Goal: Complete application form

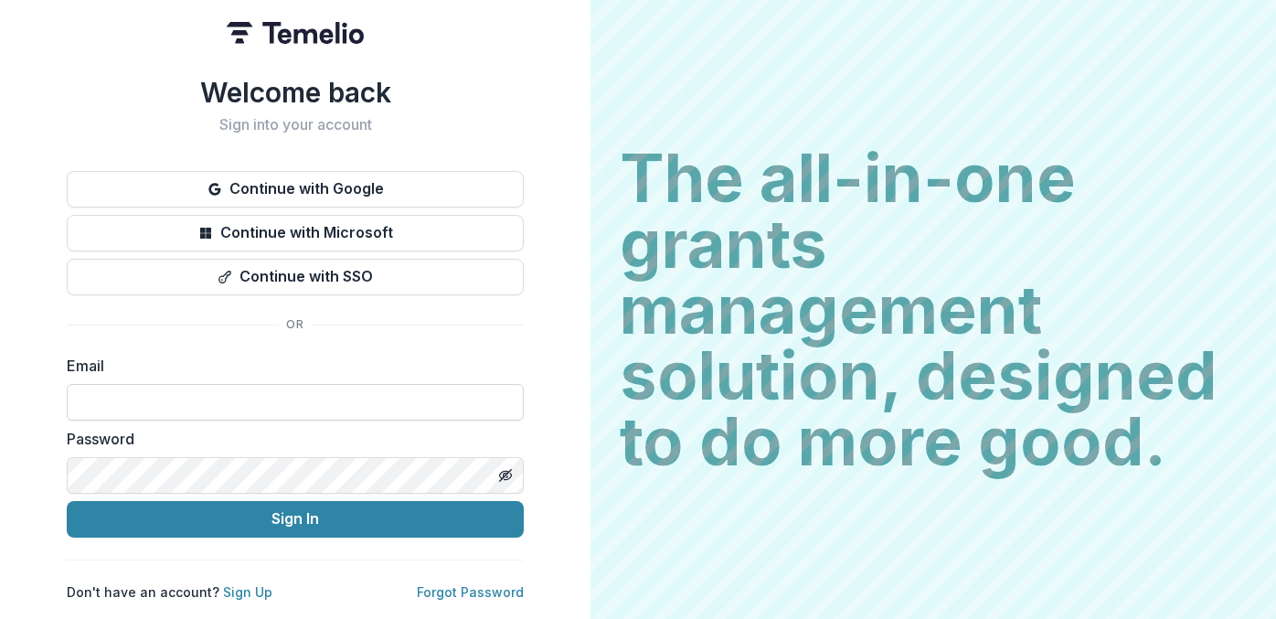
click at [188, 384] on input at bounding box center [295, 402] width 457 height 37
type input "**********"
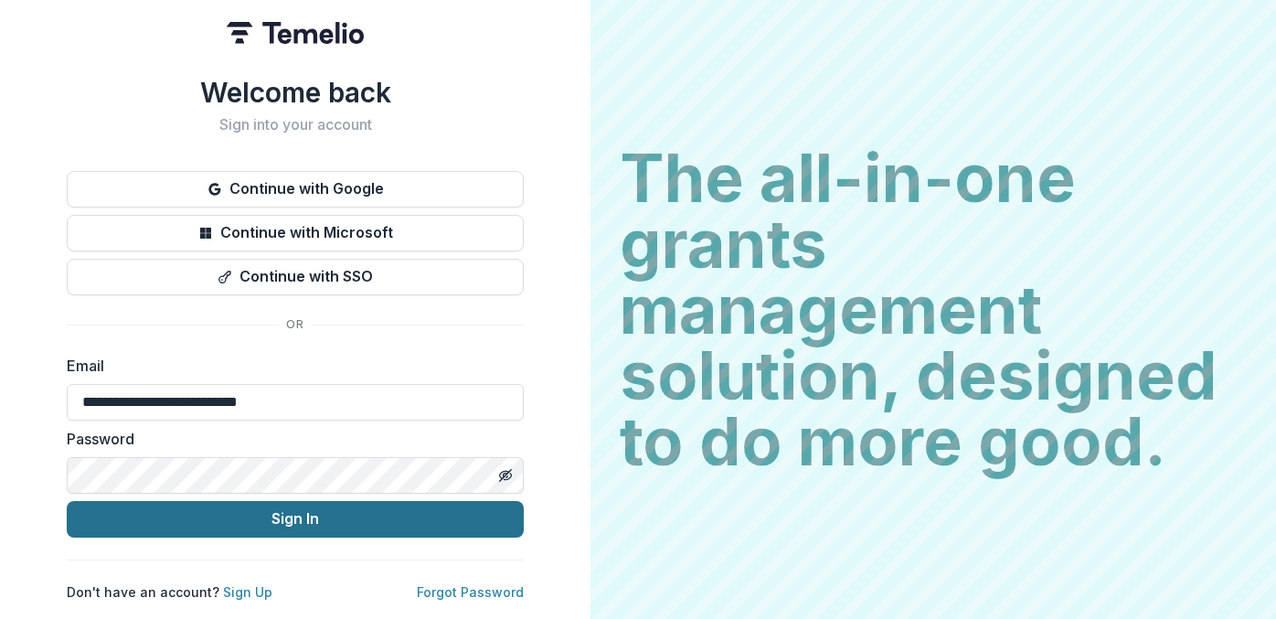
click at [275, 520] on button "Sign In" at bounding box center [295, 519] width 457 height 37
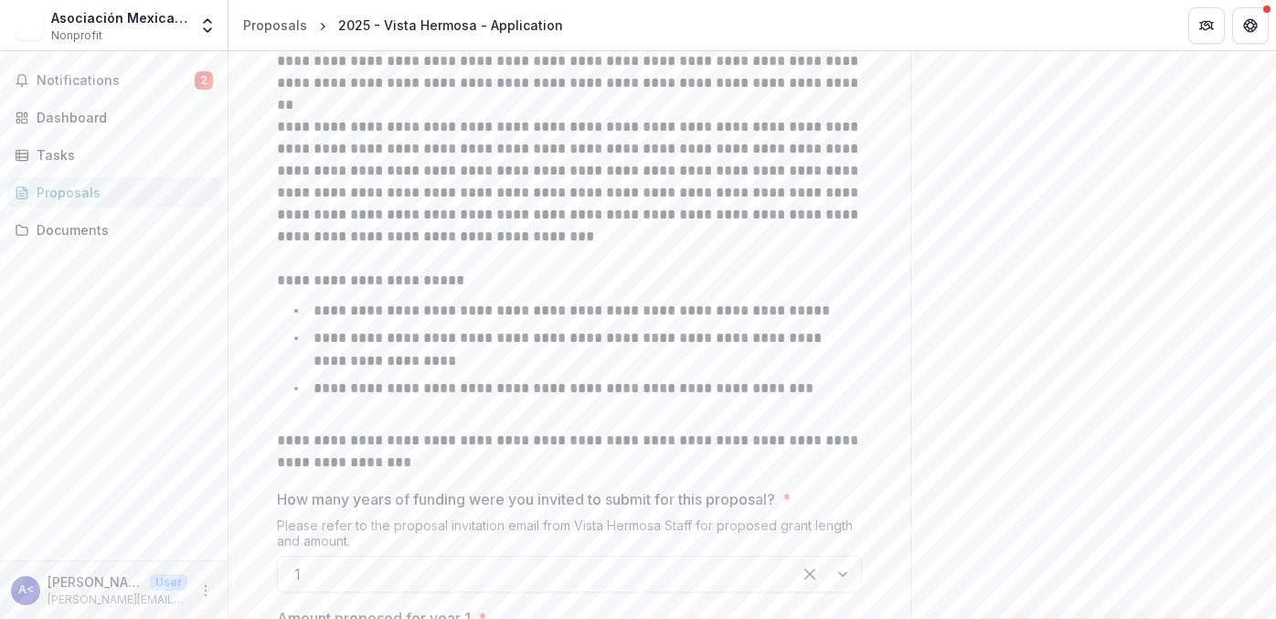
scroll to position [1467, 0]
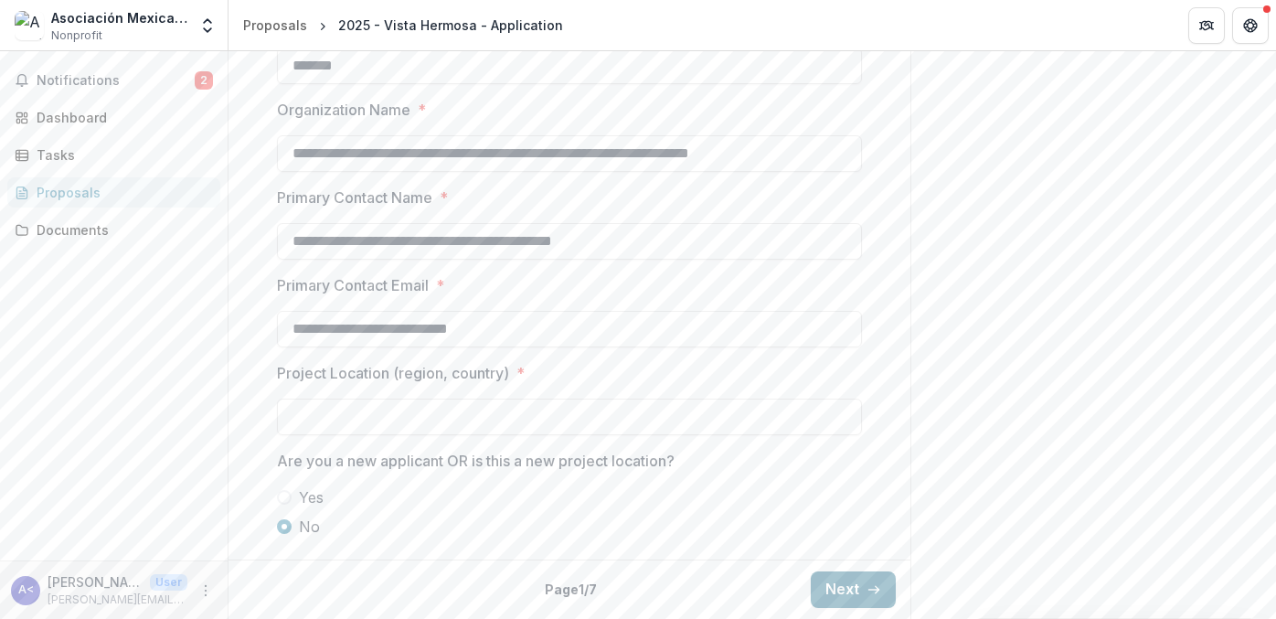
click at [872, 592] on icon "button" at bounding box center [874, 589] width 15 height 15
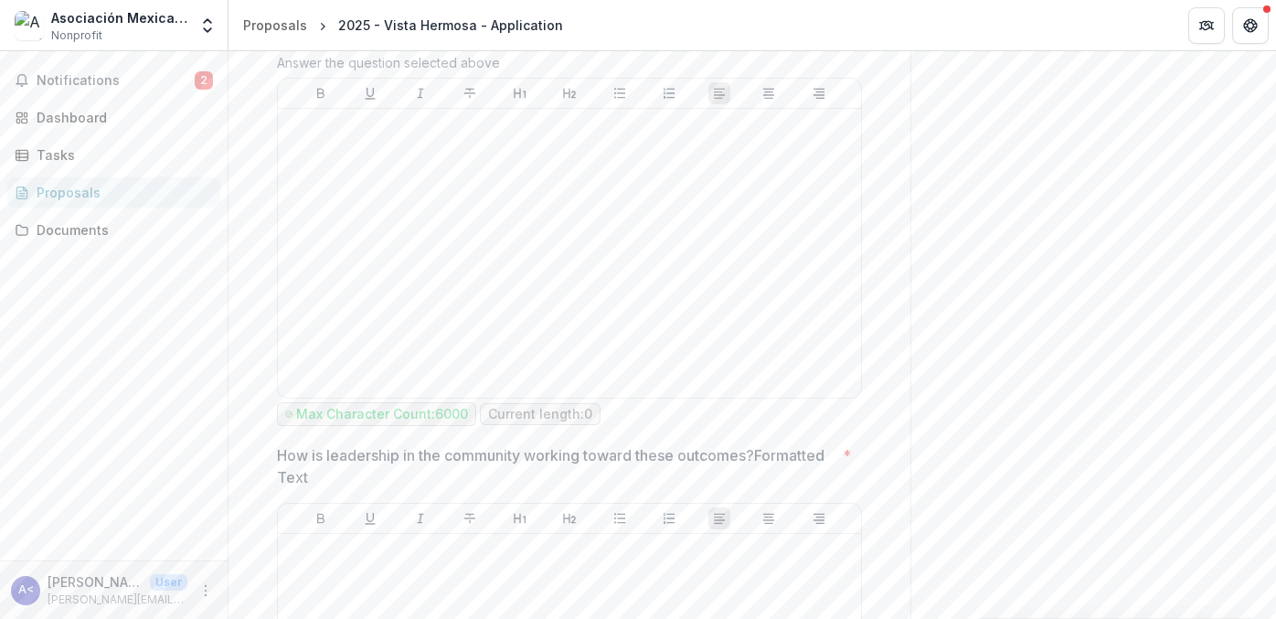
scroll to position [3270, 0]
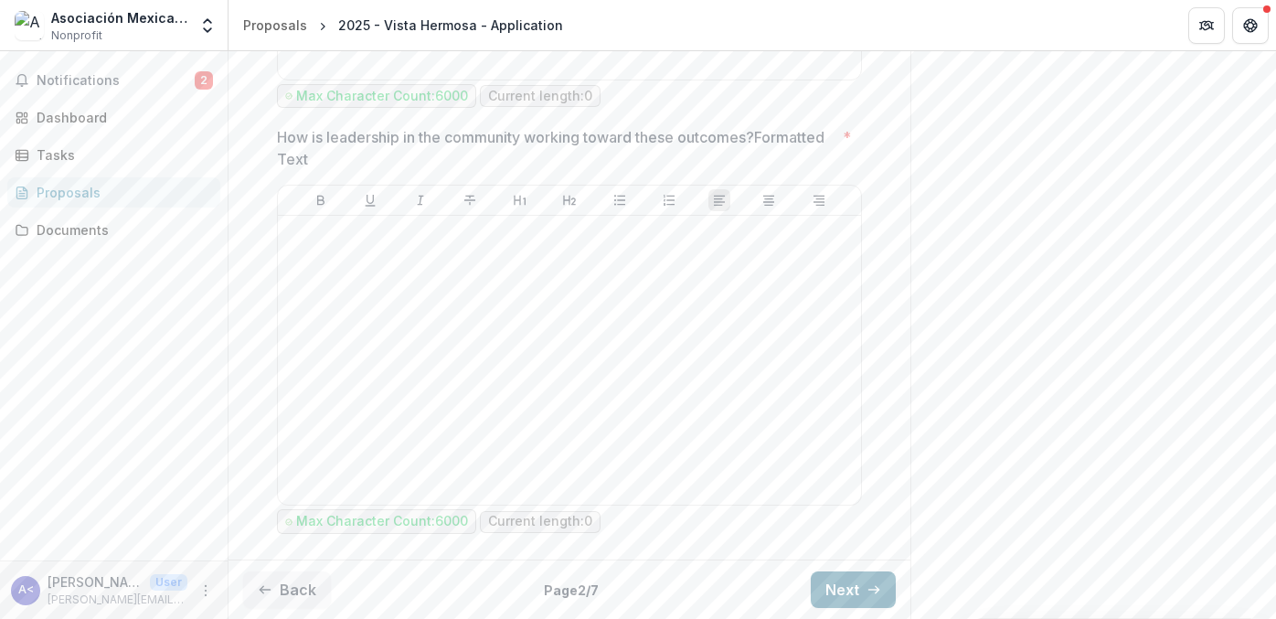
click at [825, 592] on button "Next" at bounding box center [853, 589] width 85 height 37
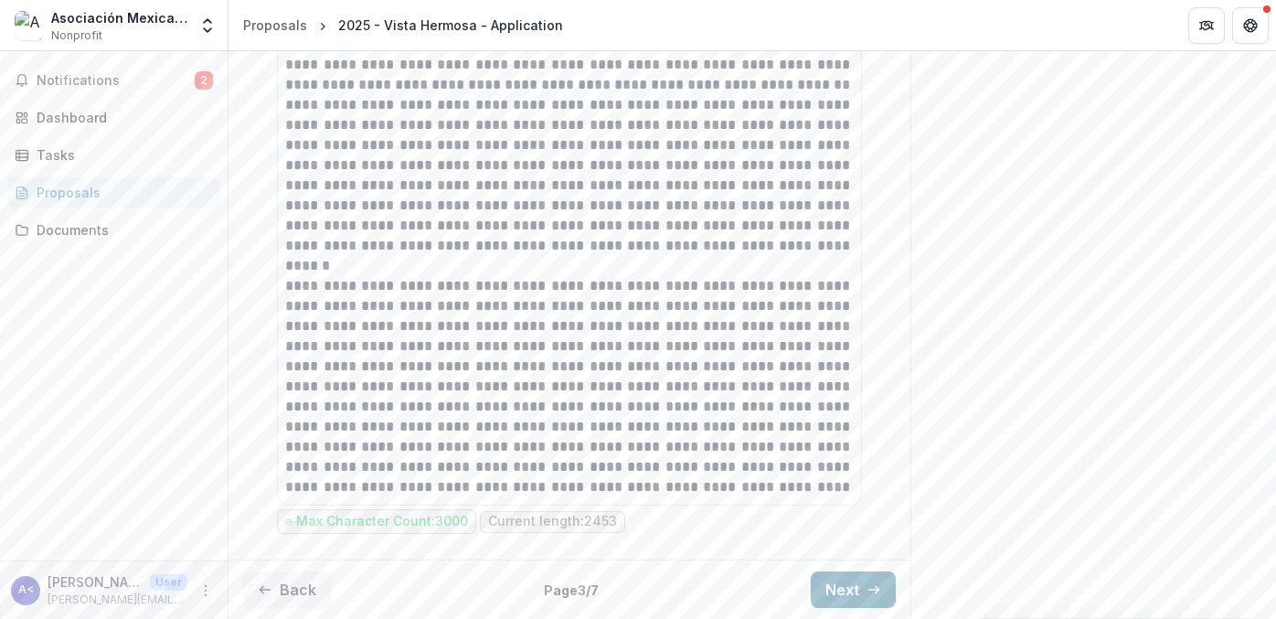
scroll to position [1767, 0]
click at [825, 592] on button "Next" at bounding box center [853, 589] width 85 height 37
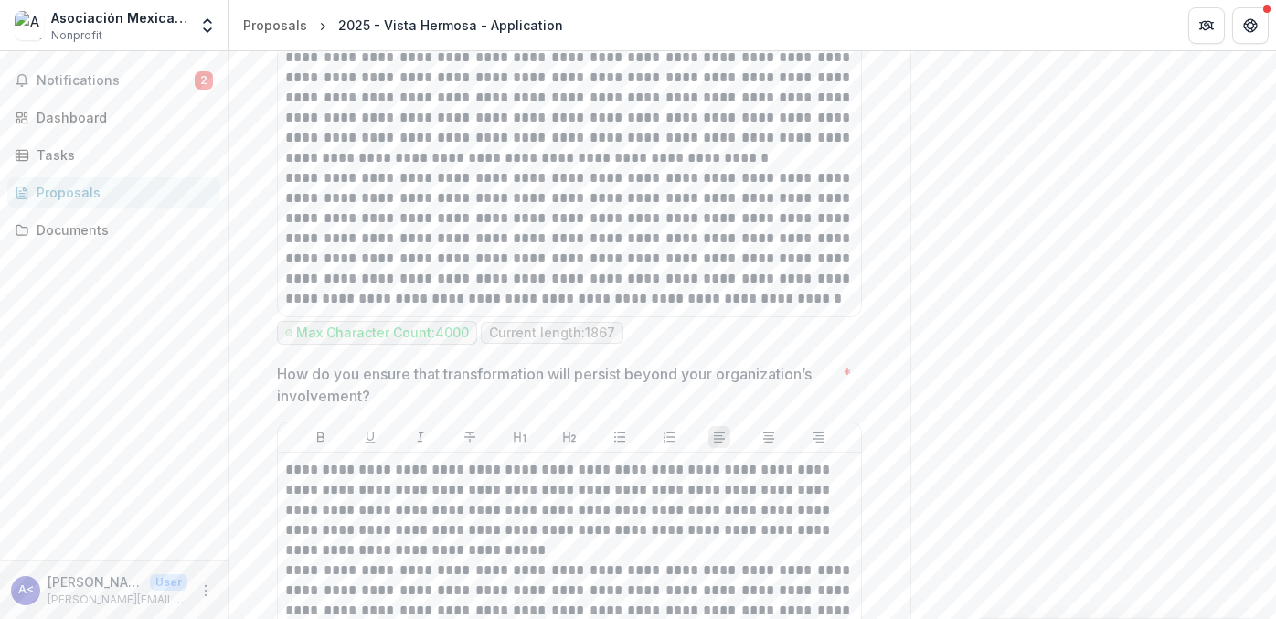
scroll to position [6974, 0]
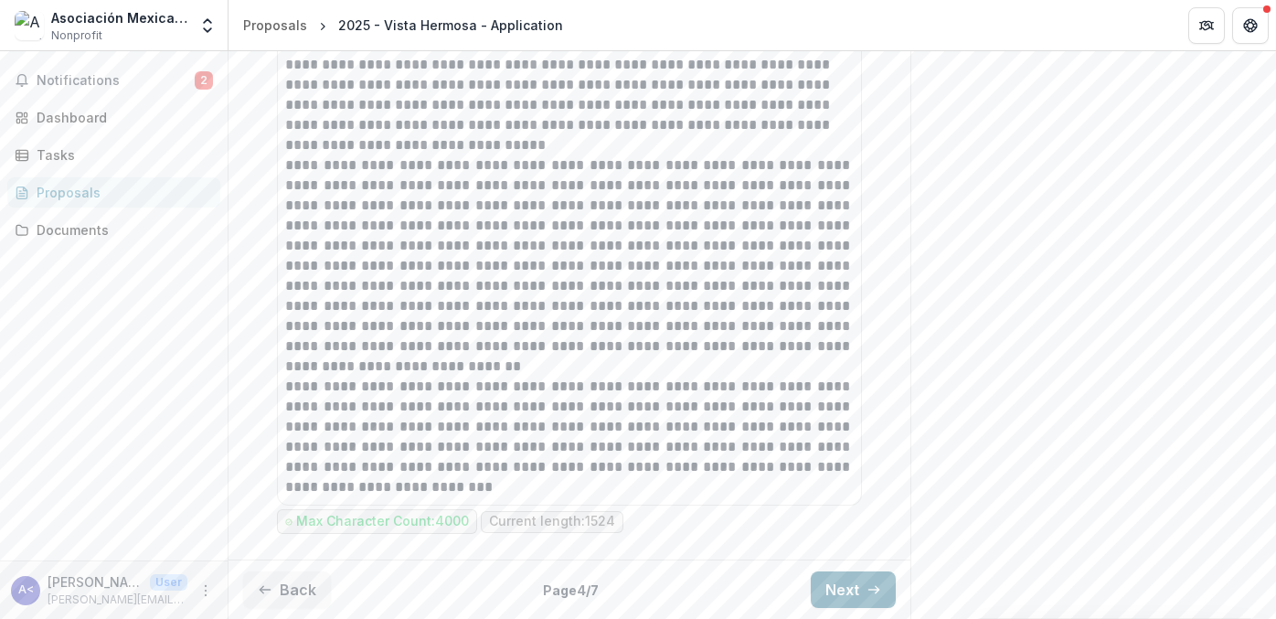
click at [849, 593] on button "Next" at bounding box center [853, 589] width 85 height 37
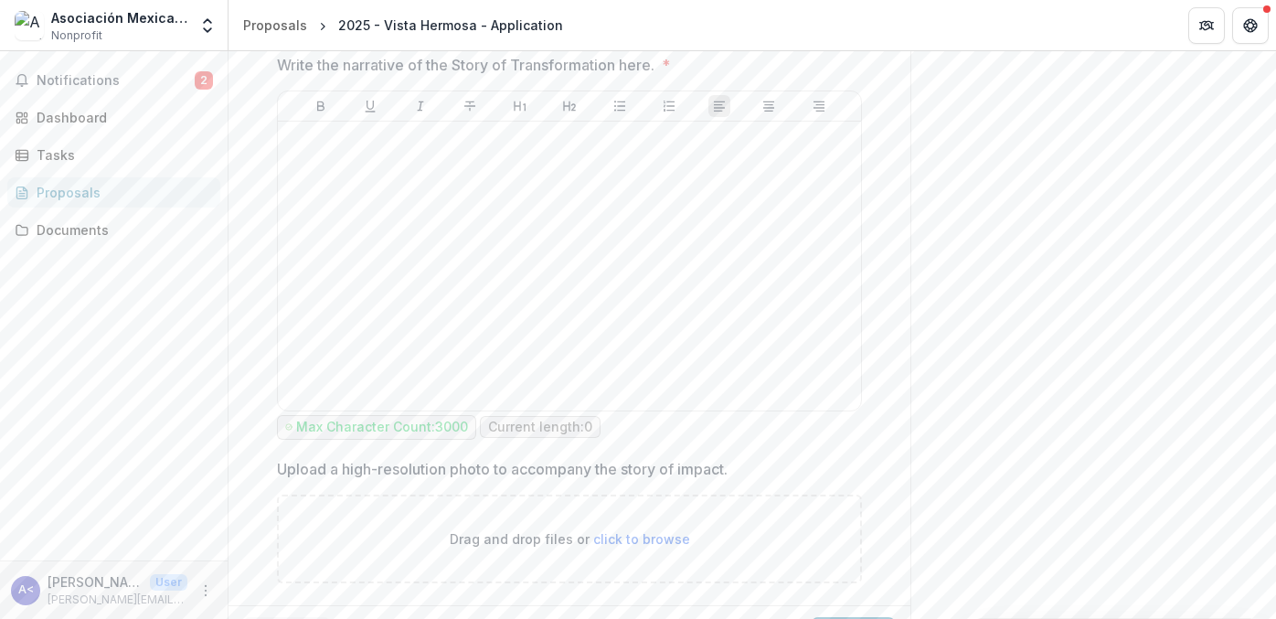
scroll to position [1735, 0]
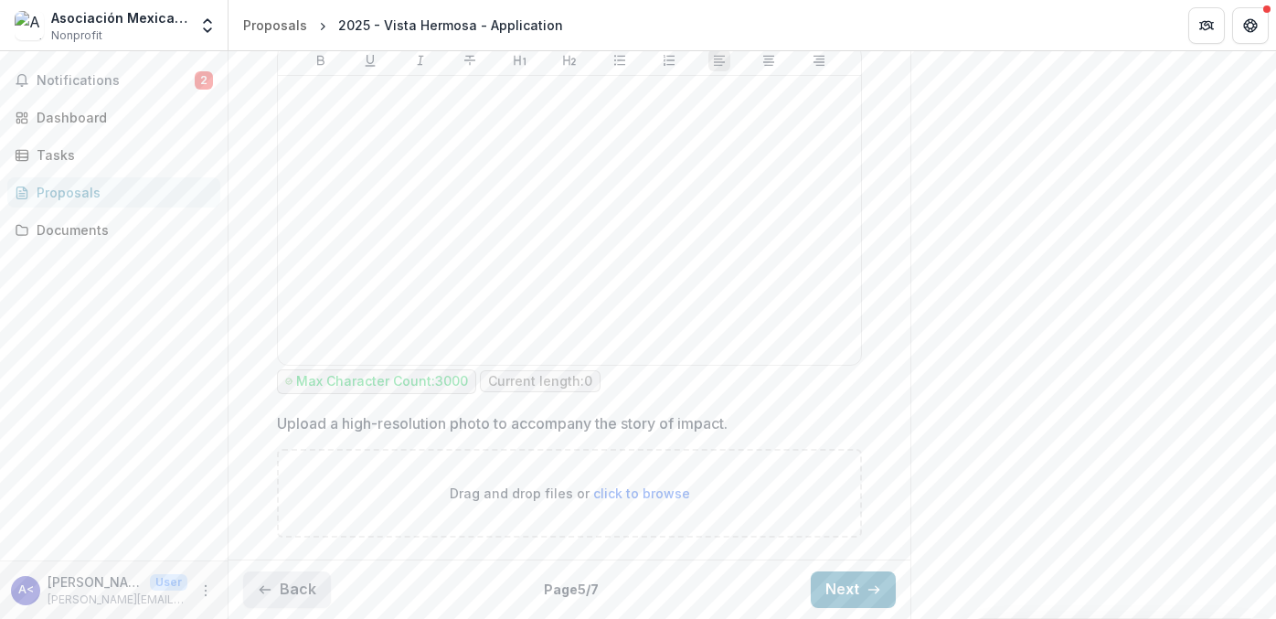
click at [279, 588] on button "Back" at bounding box center [287, 589] width 88 height 37
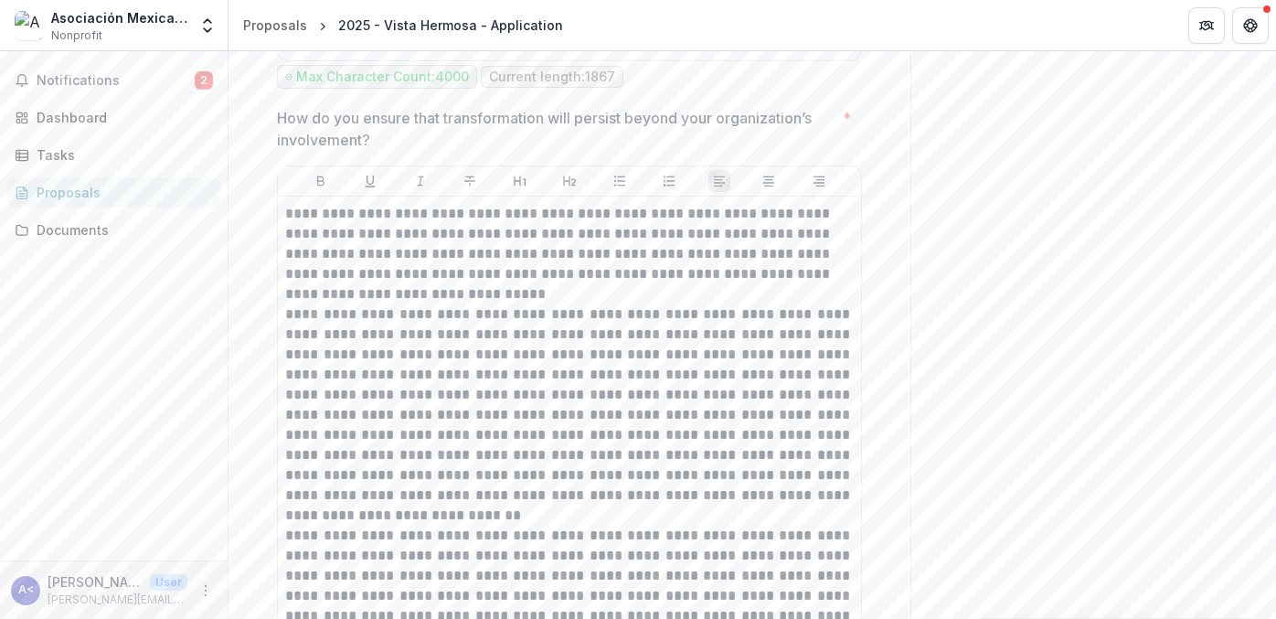
scroll to position [6974, 0]
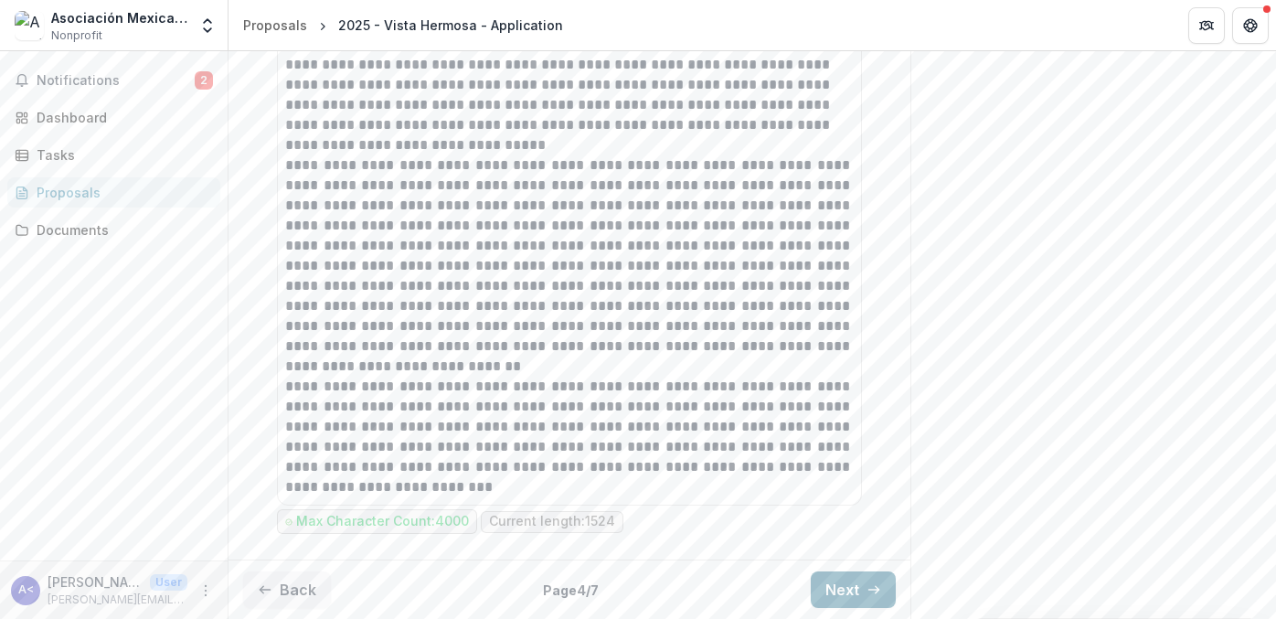
click at [828, 593] on button "Next" at bounding box center [853, 589] width 85 height 37
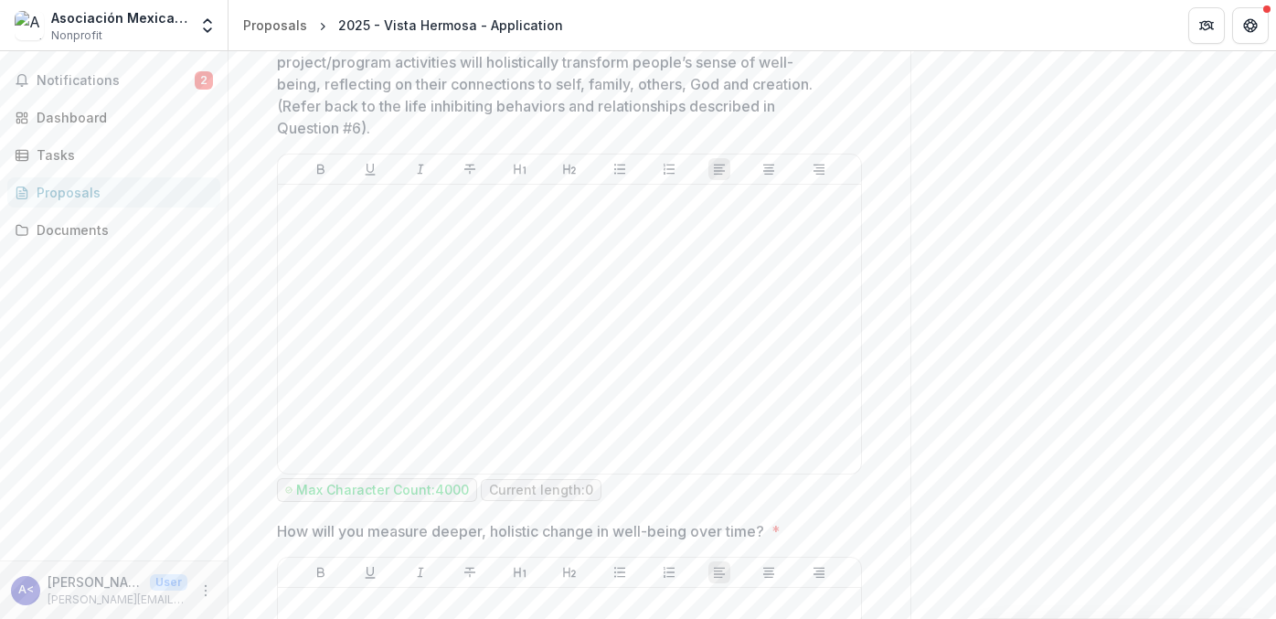
scroll to position [449, 0]
click at [594, 307] on div at bounding box center [569, 330] width 569 height 274
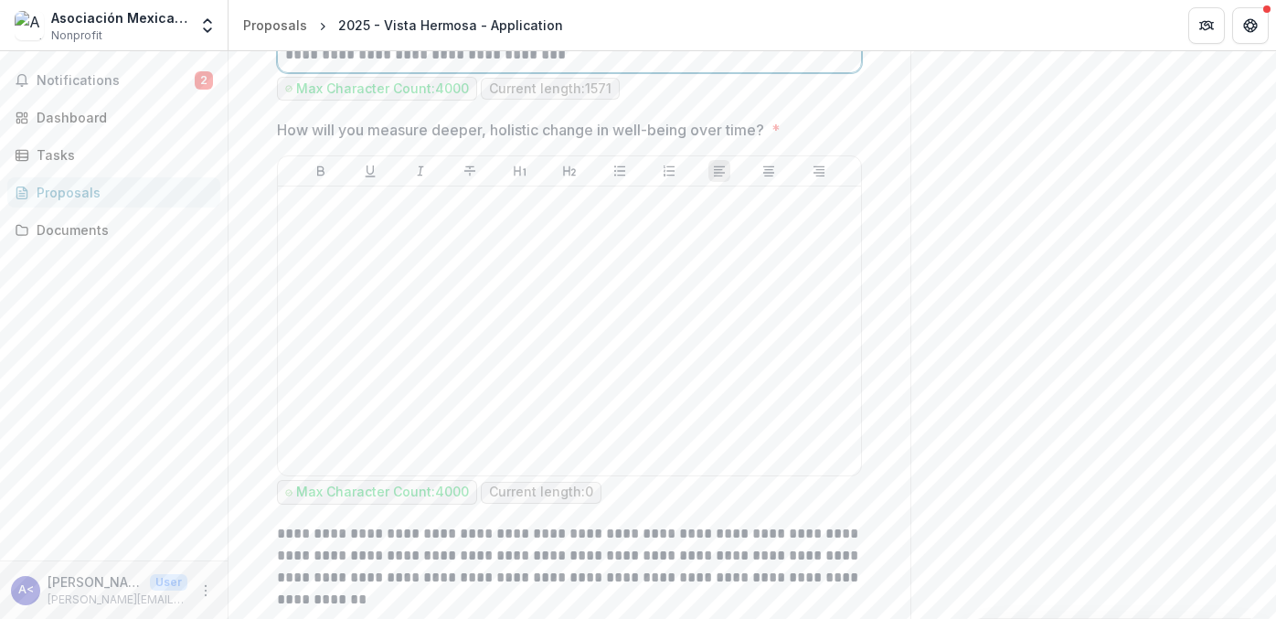
scroll to position [1024, 0]
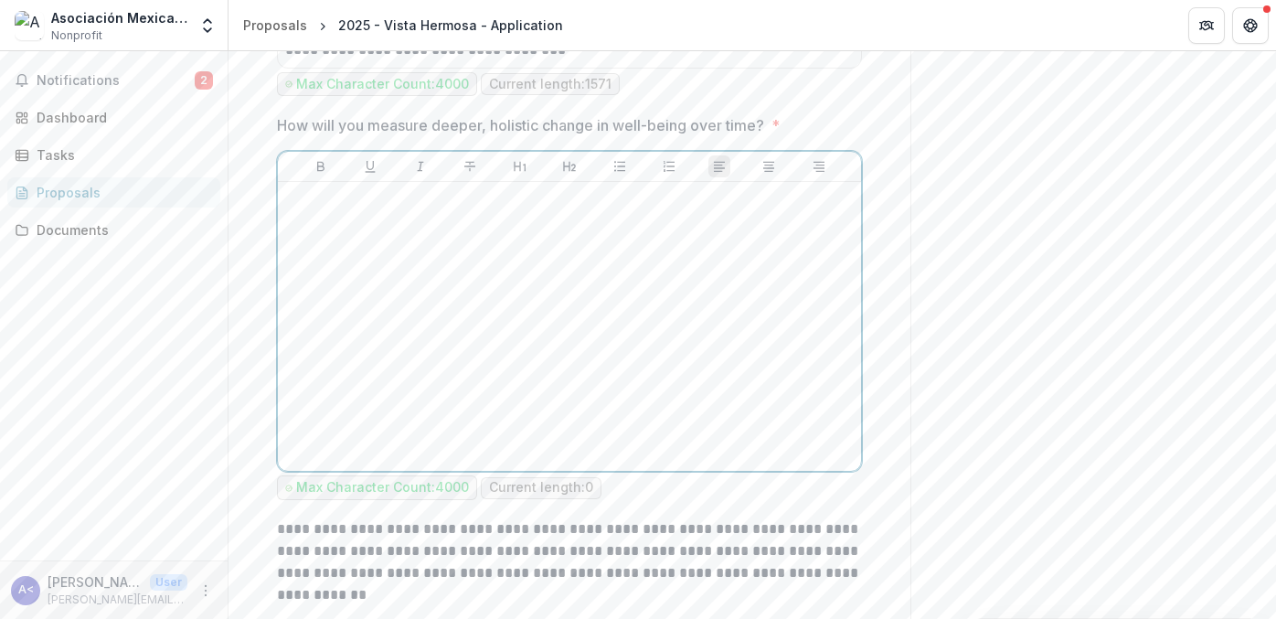
click at [594, 307] on div at bounding box center [569, 326] width 569 height 274
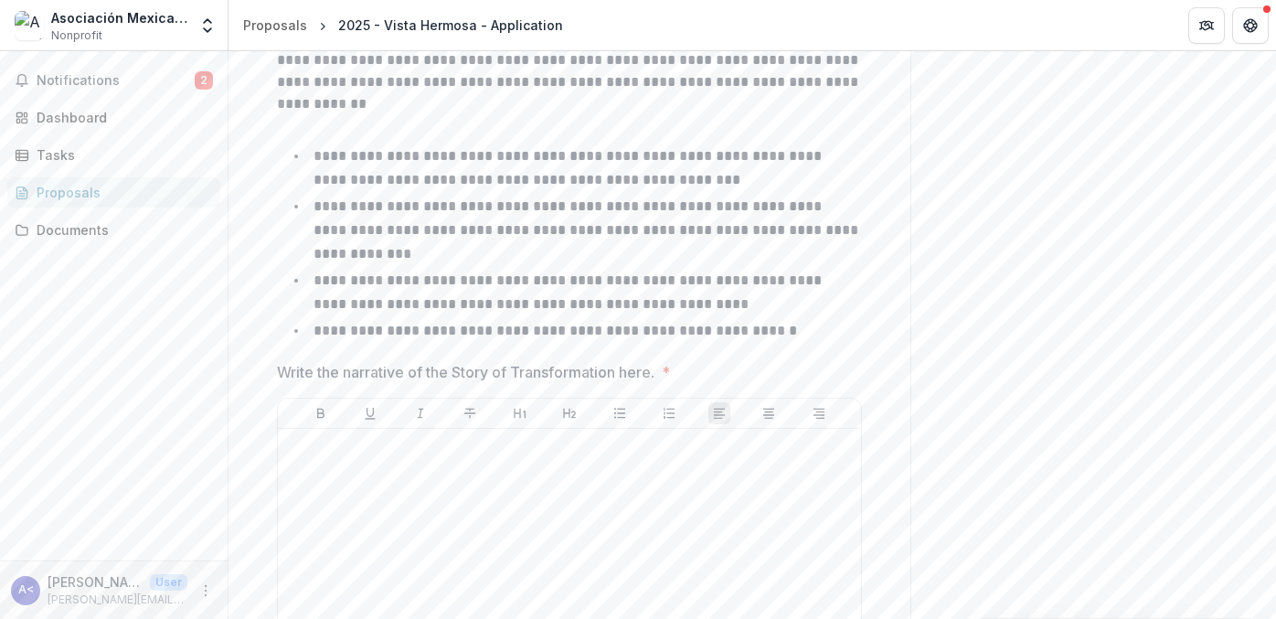
click at [616, 305] on li "**********" at bounding box center [580, 292] width 563 height 47
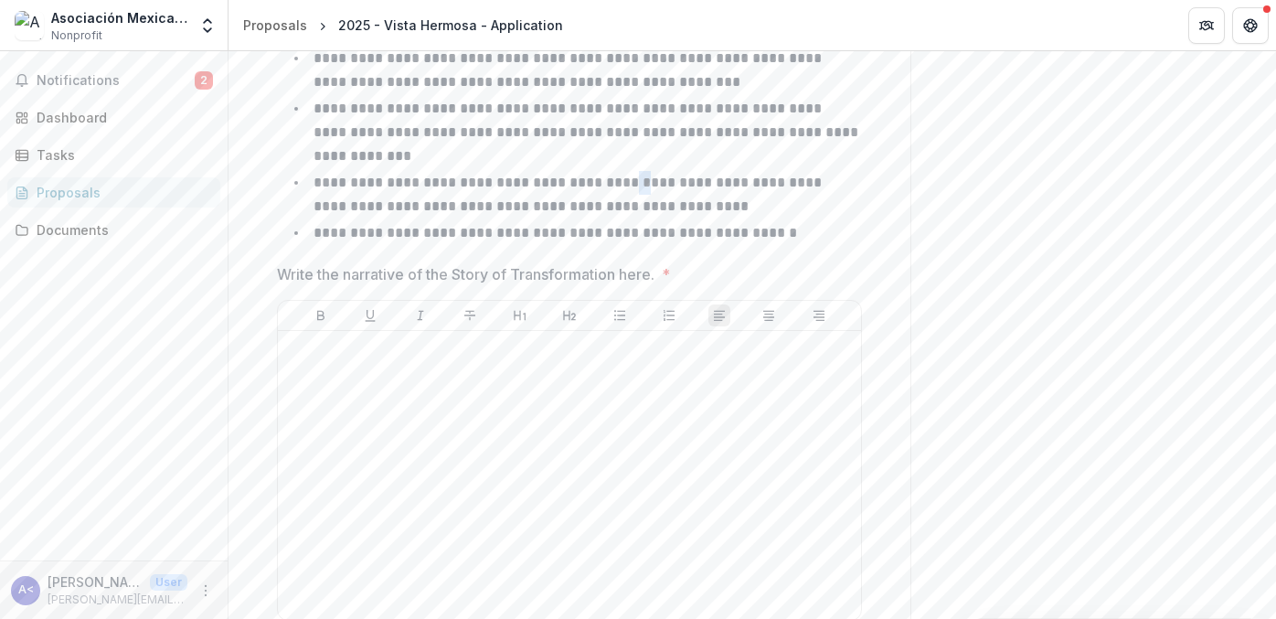
scroll to position [1724, 0]
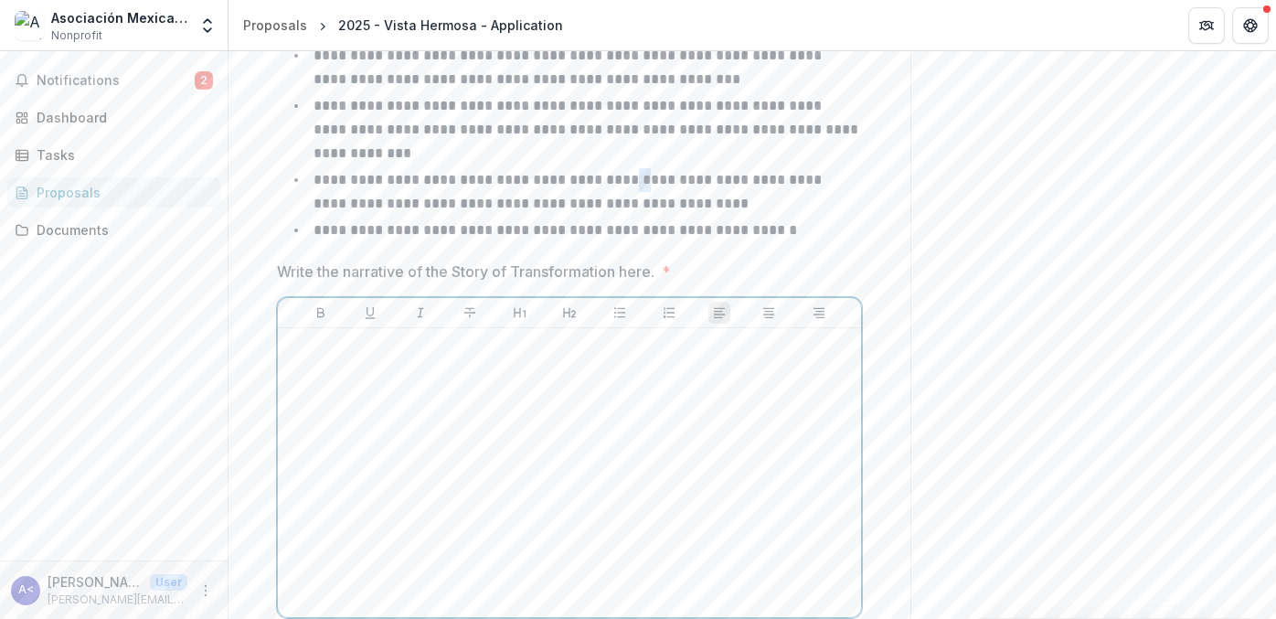
click at [604, 462] on div at bounding box center [569, 473] width 569 height 274
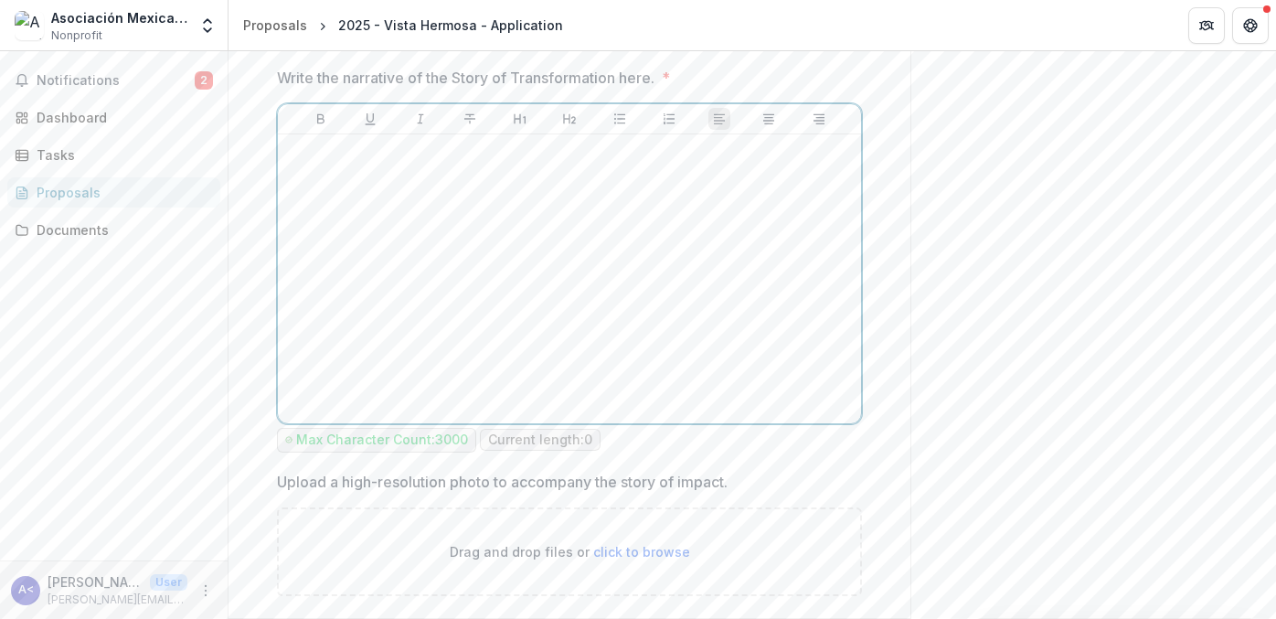
scroll to position [1918, 0]
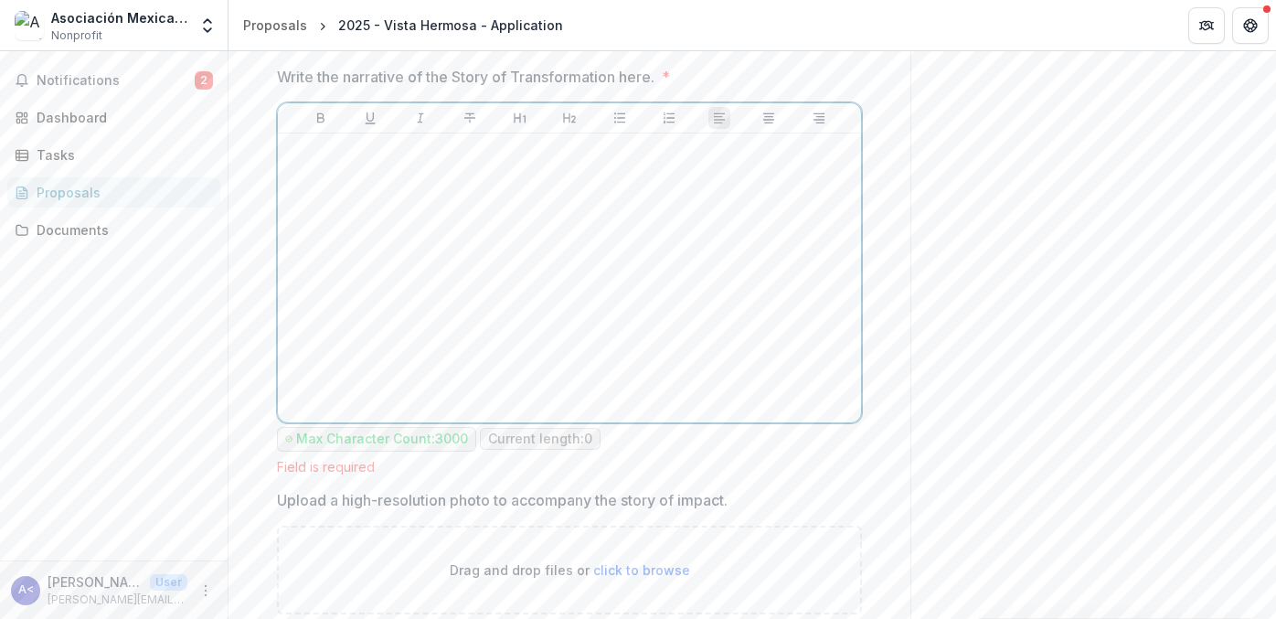
click at [566, 335] on div at bounding box center [569, 278] width 569 height 274
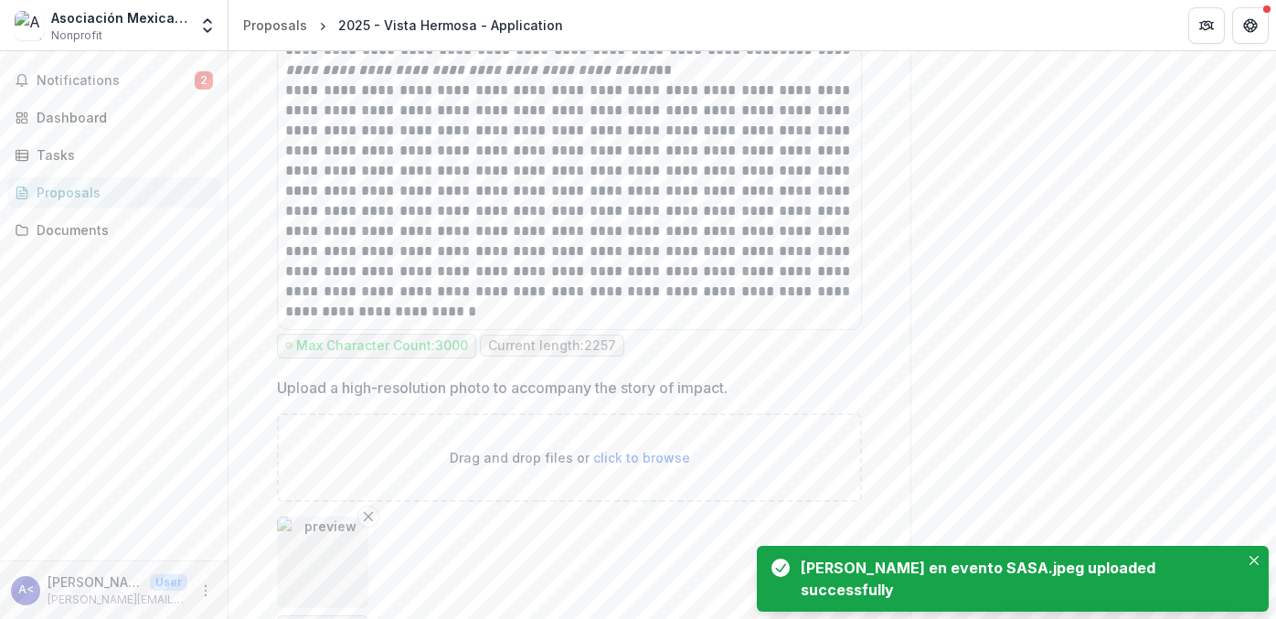
scroll to position [2531, 0]
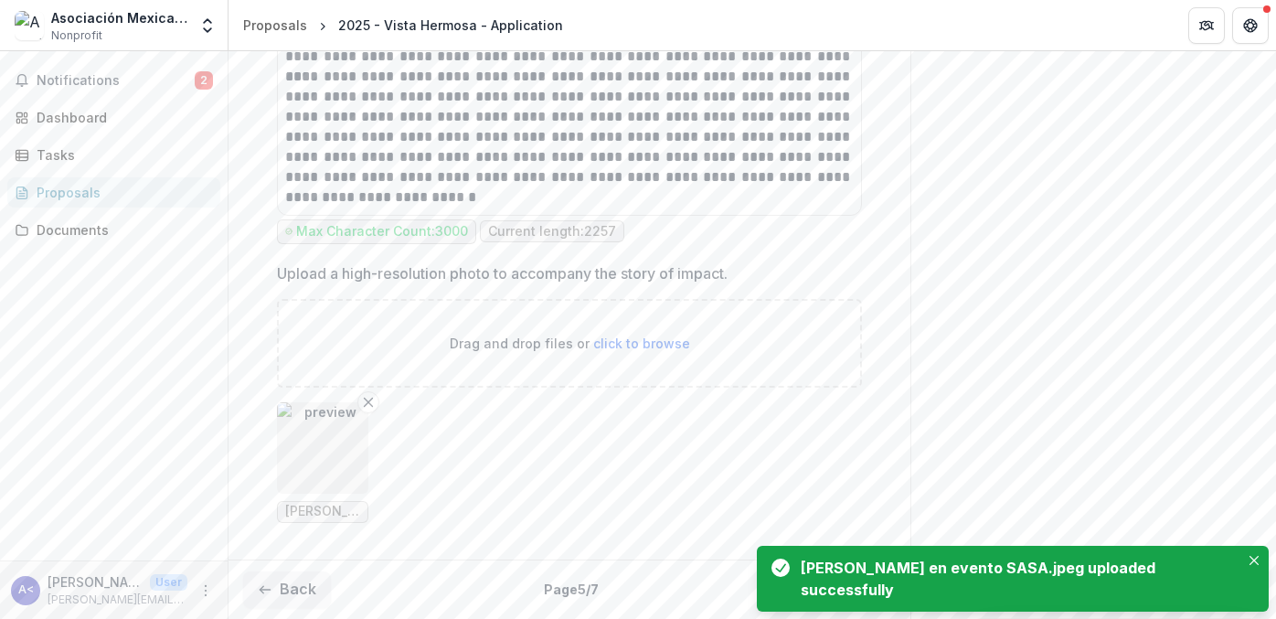
click at [812, 597] on button "Next" at bounding box center [853, 589] width 85 height 37
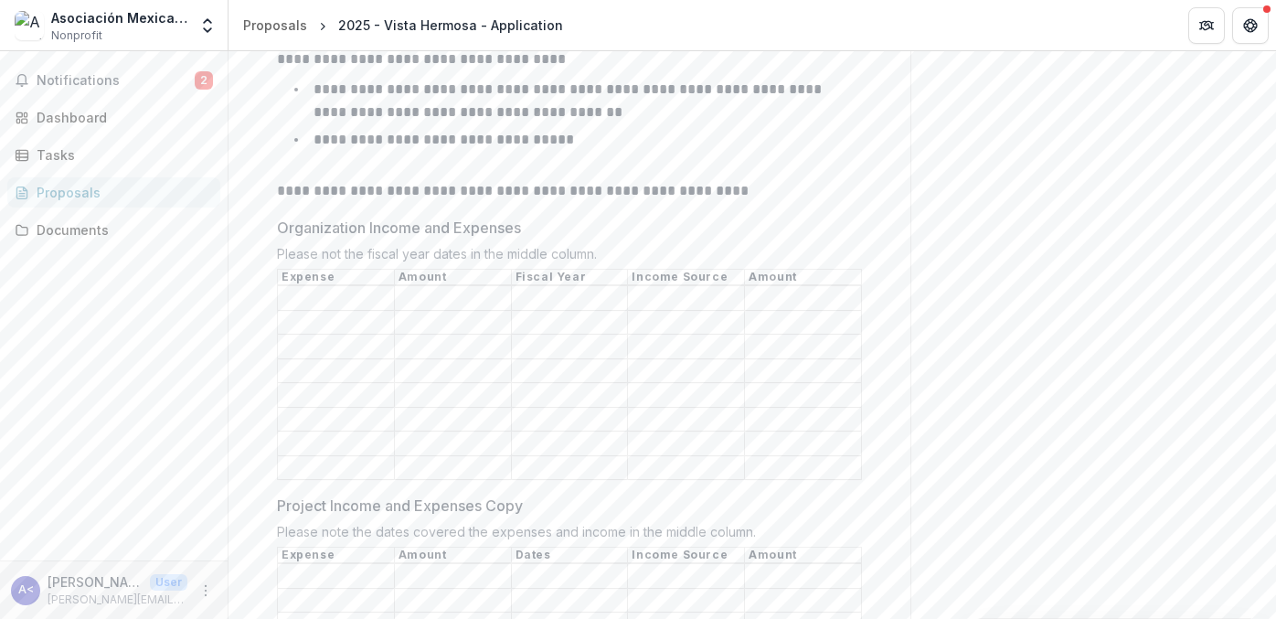
scroll to position [512, 0]
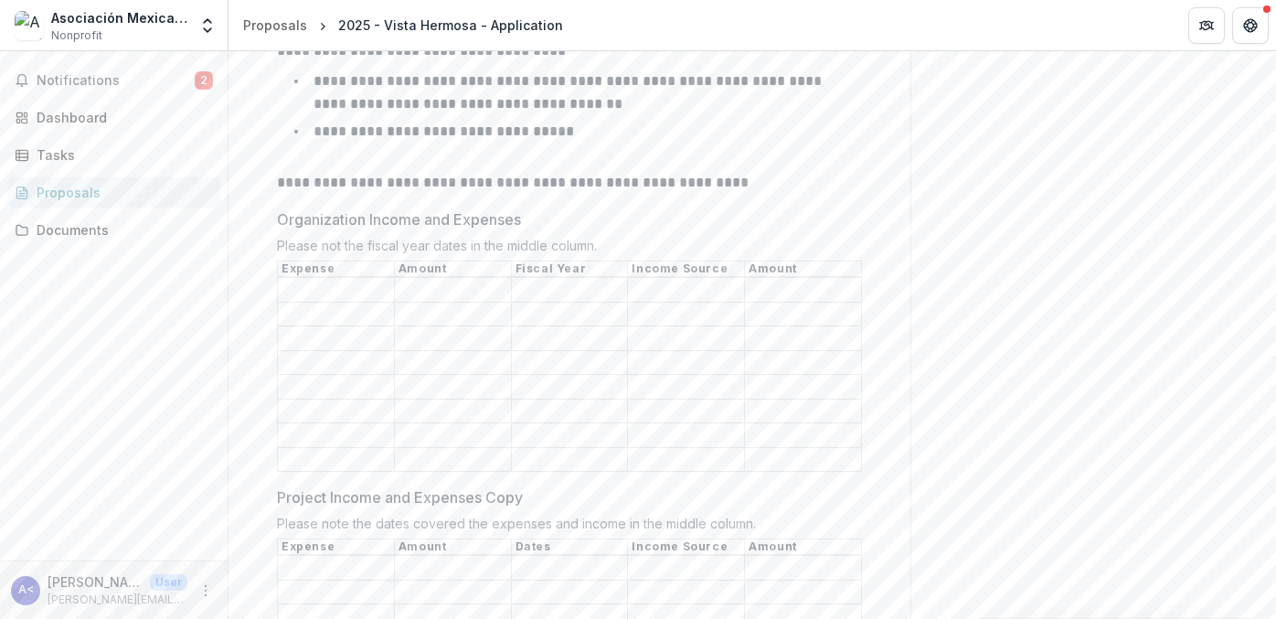
click at [620, 350] on input "Organization Income and Expenses" at bounding box center [570, 339] width 116 height 22
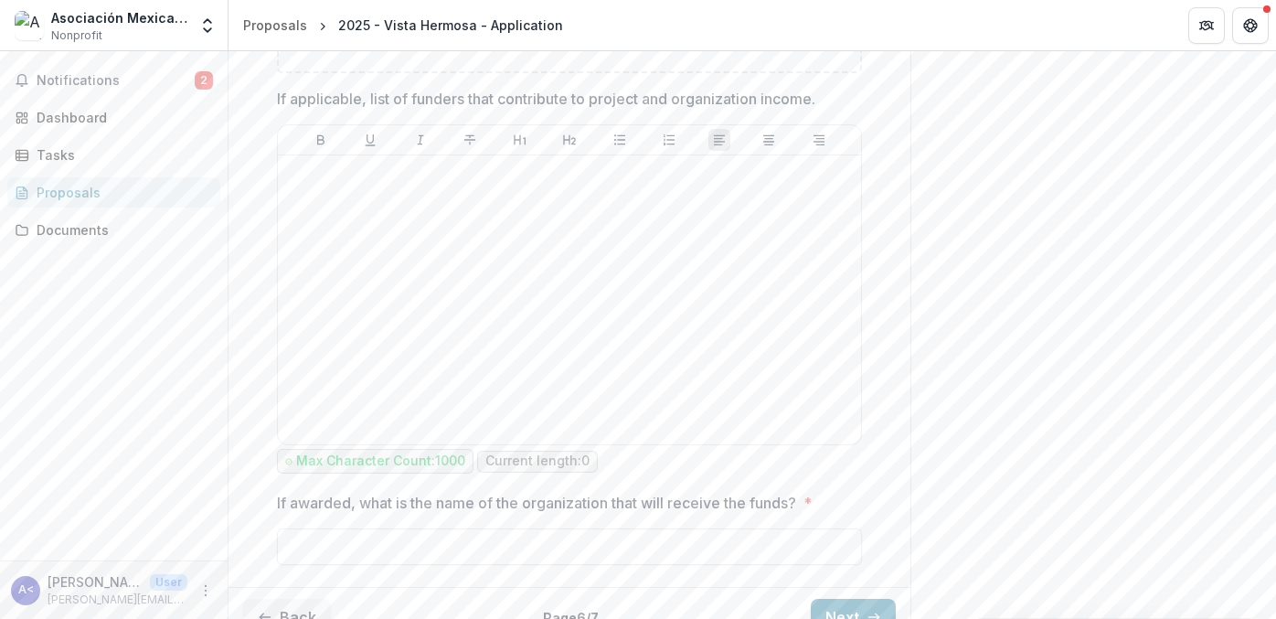
scroll to position [1386, 0]
